Goal: Entertainment & Leisure: Consume media (video, audio)

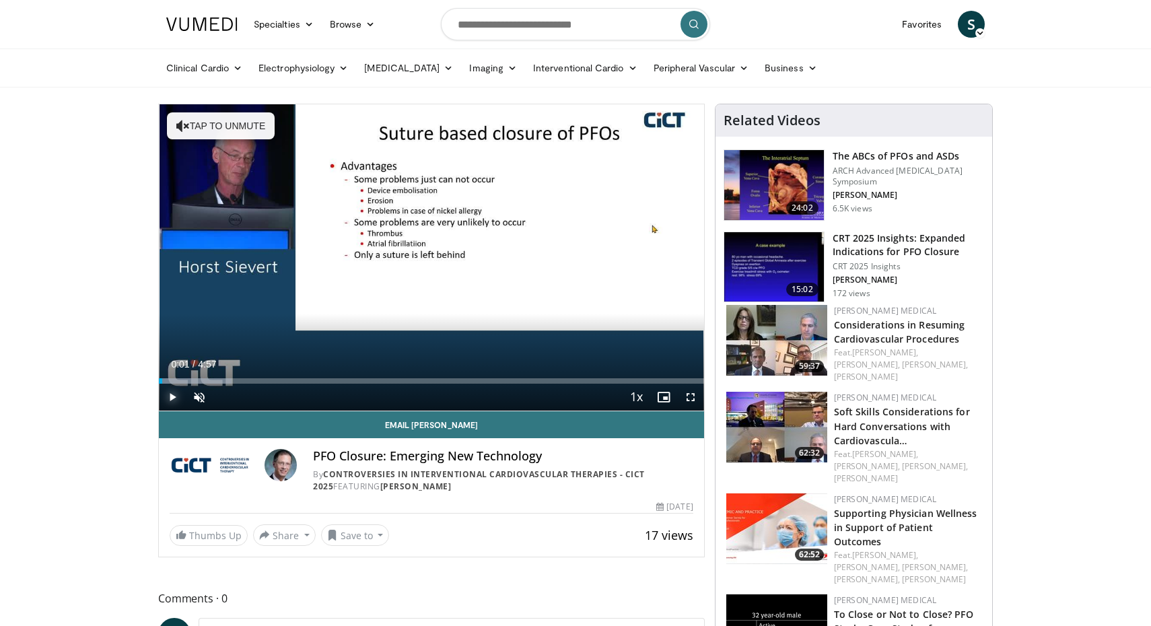
click at [173, 399] on span "Video Player" at bounding box center [172, 397] width 27 height 27
click at [205, 396] on span "Video Player" at bounding box center [199, 397] width 27 height 27
click at [199, 395] on span "Video Player" at bounding box center [199, 397] width 27 height 27
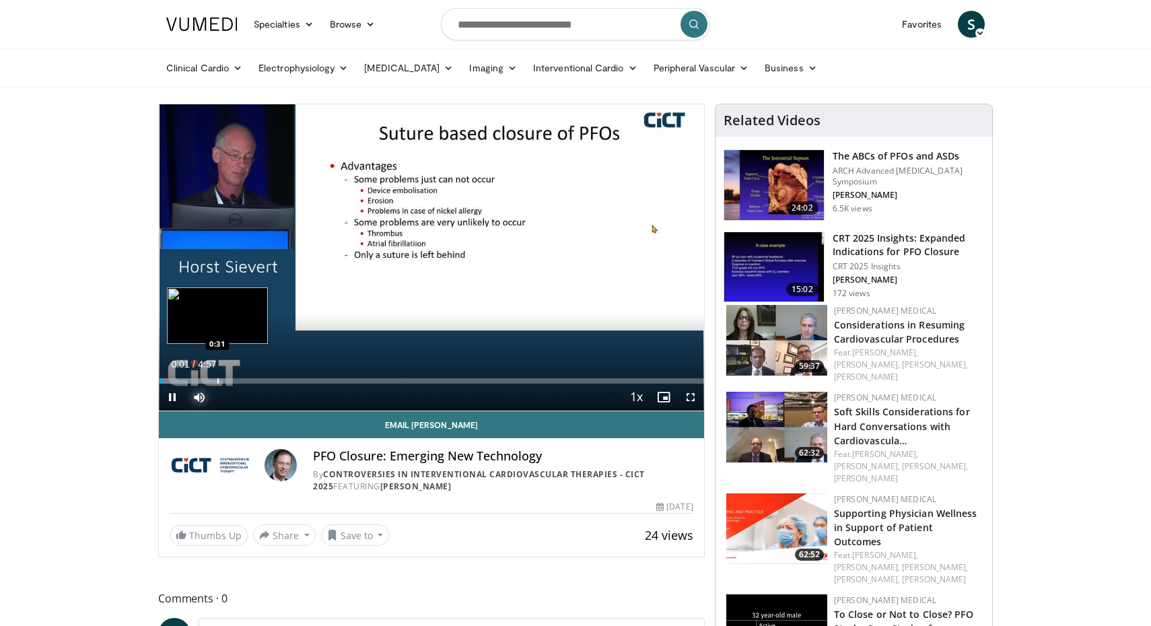
click at [219, 382] on div "Progress Bar" at bounding box center [217, 380] width 1 height 5
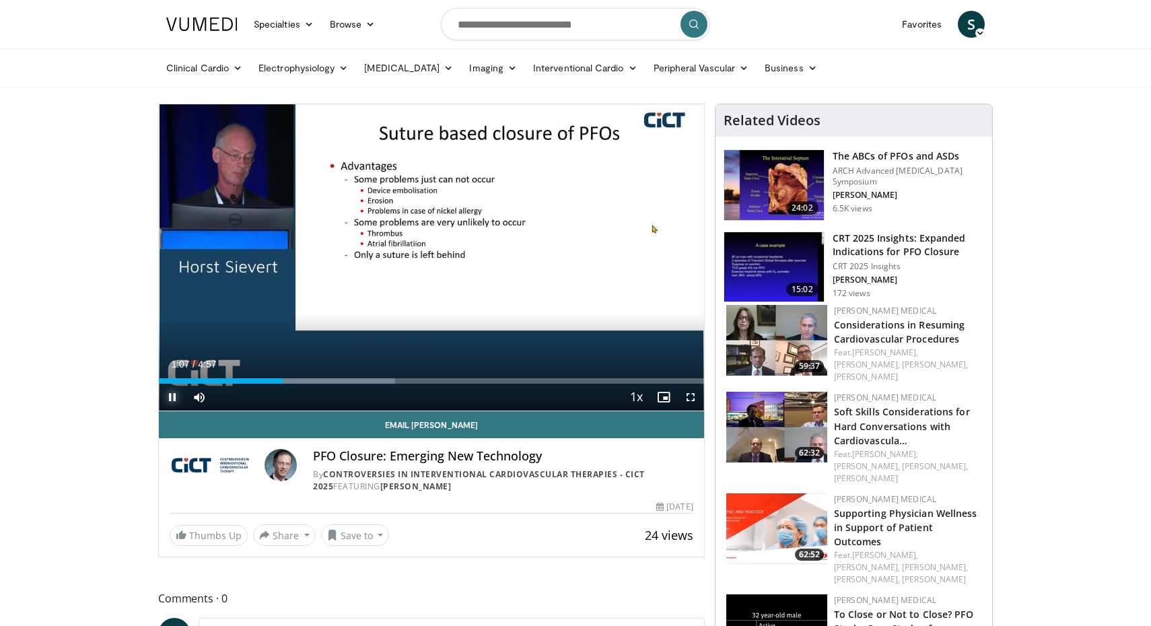
click at [176, 396] on span "Video Player" at bounding box center [172, 397] width 27 height 27
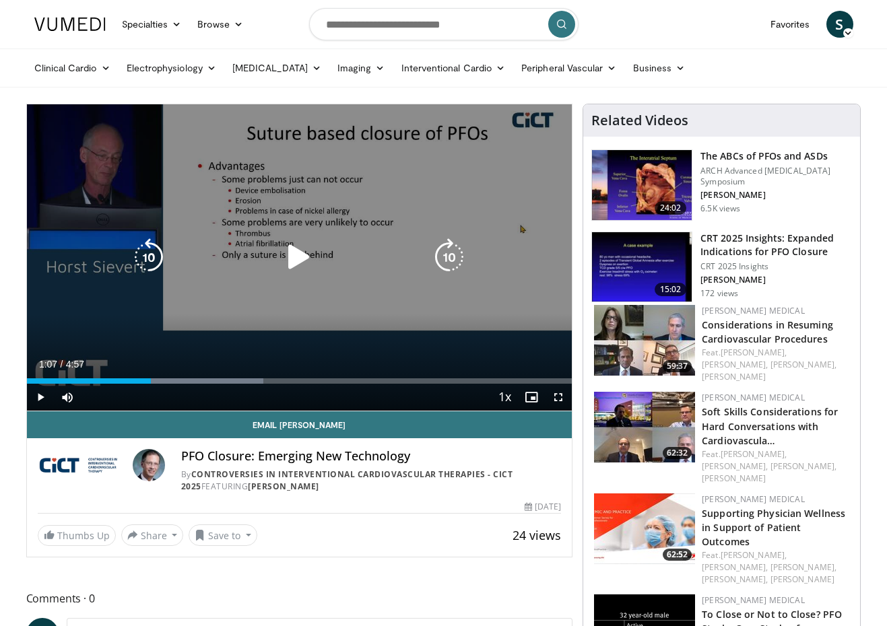
click at [339, 292] on div "10 seconds Tap to unmute" at bounding box center [299, 257] width 545 height 306
click at [300, 252] on icon "Video Player" at bounding box center [299, 257] width 38 height 38
click at [98, 250] on div "10 seconds Tap to unmute" at bounding box center [299, 257] width 545 height 306
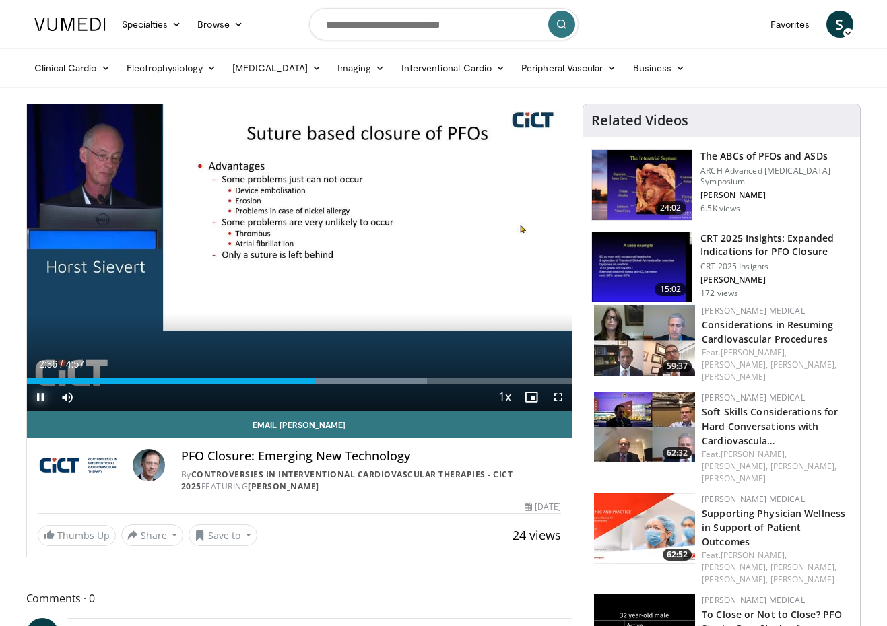
click at [42, 396] on span "Video Player" at bounding box center [40, 397] width 27 height 27
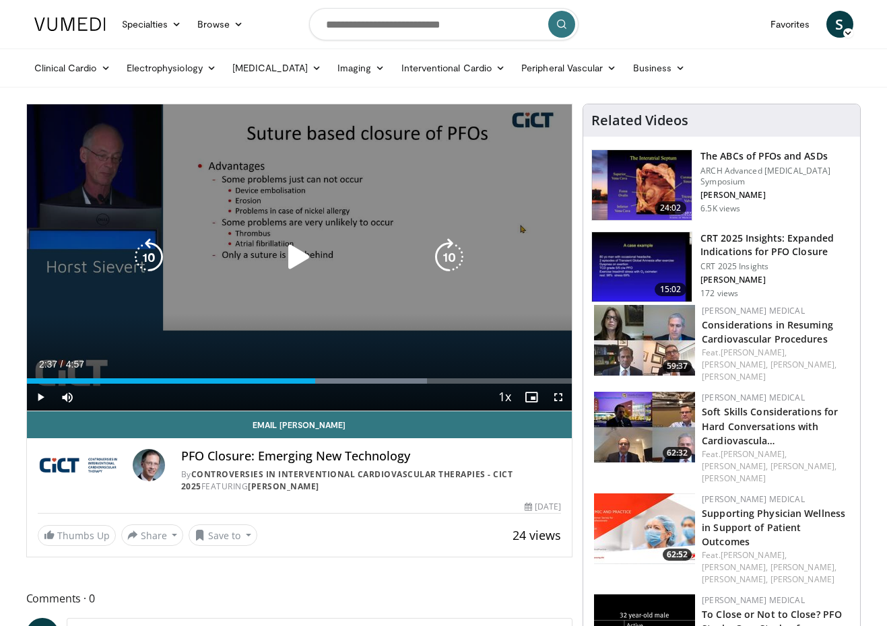
click at [106, 252] on div "10 seconds Tap to unmute" at bounding box center [299, 257] width 545 height 306
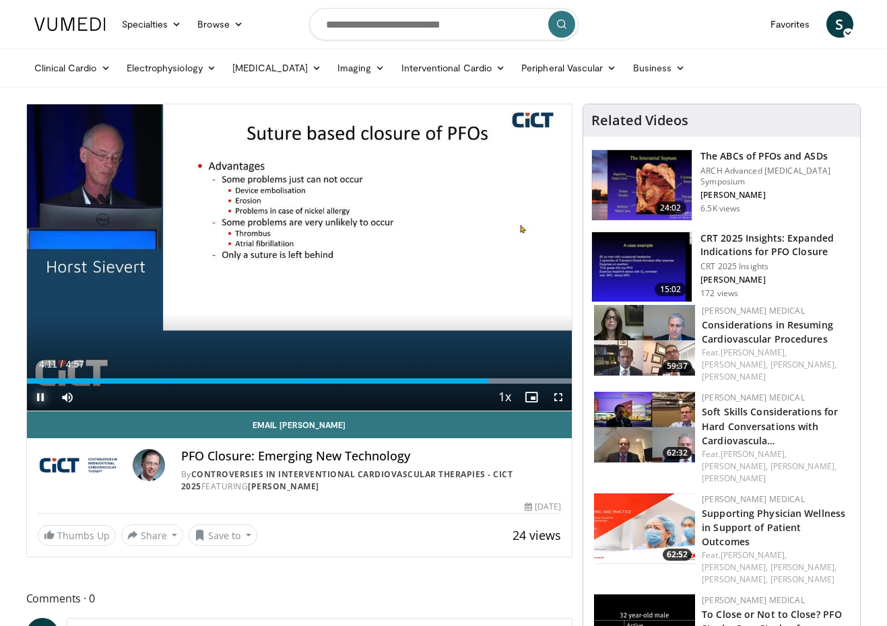
click at [42, 399] on span "Video Player" at bounding box center [40, 397] width 27 height 27
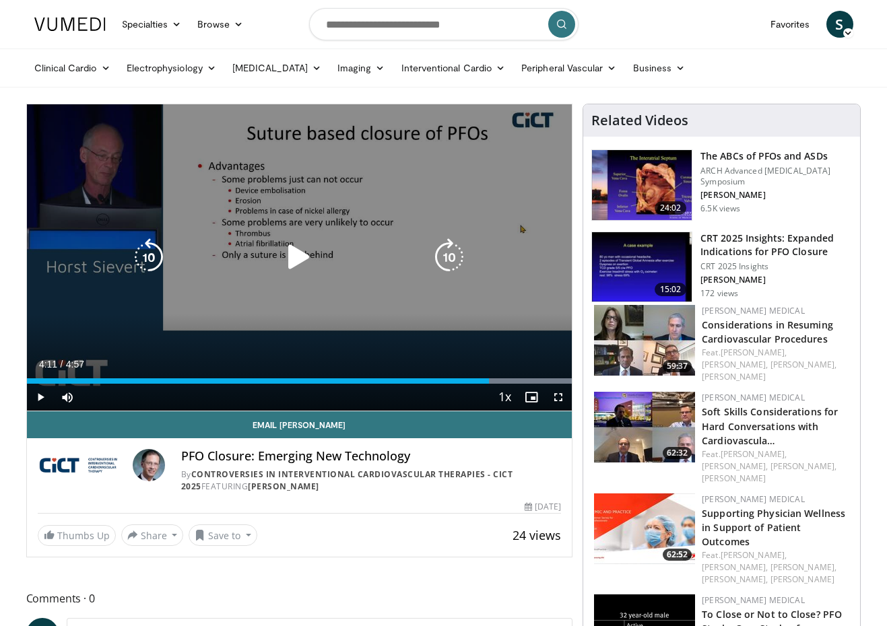
click at [308, 250] on icon "Video Player" at bounding box center [299, 257] width 38 height 38
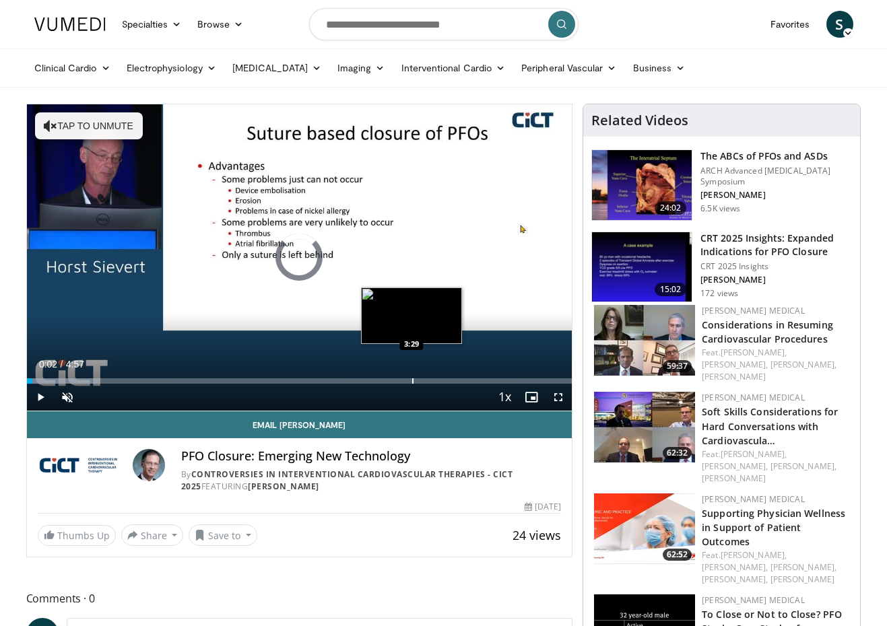
click at [412, 378] on div "Progress Bar" at bounding box center [412, 380] width 1 height 5
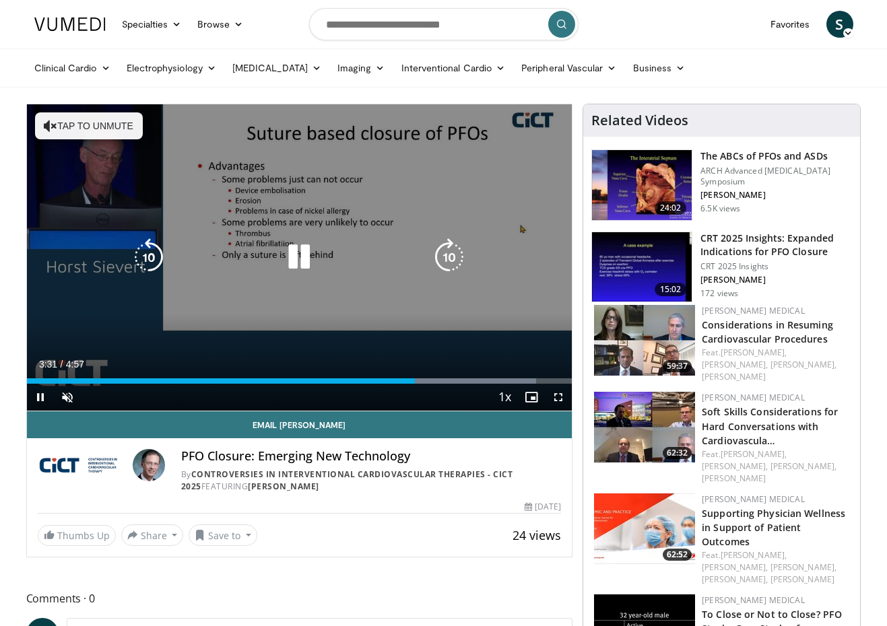
click at [294, 260] on icon "Video Player" at bounding box center [299, 257] width 38 height 38
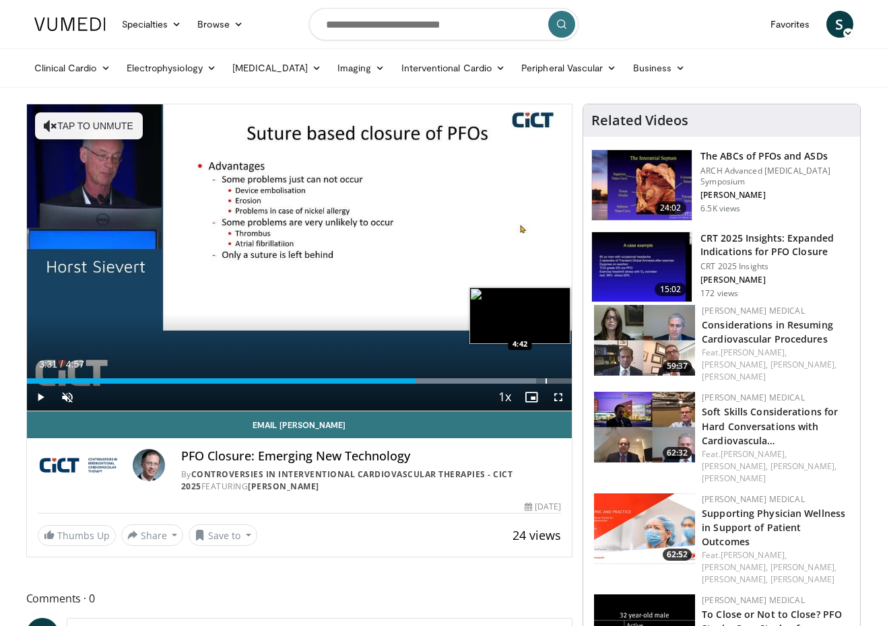
click at [546, 375] on div "Loaded : 93.47% 3:31 4:42" at bounding box center [299, 377] width 545 height 13
click at [556, 377] on div "Loaded : 100.00% 4:43 4:47" at bounding box center [299, 377] width 545 height 13
click at [561, 377] on div "Loaded : 100.00% 4:48 4:51" at bounding box center [299, 377] width 545 height 13
